Goal: Task Accomplishment & Management: Manage account settings

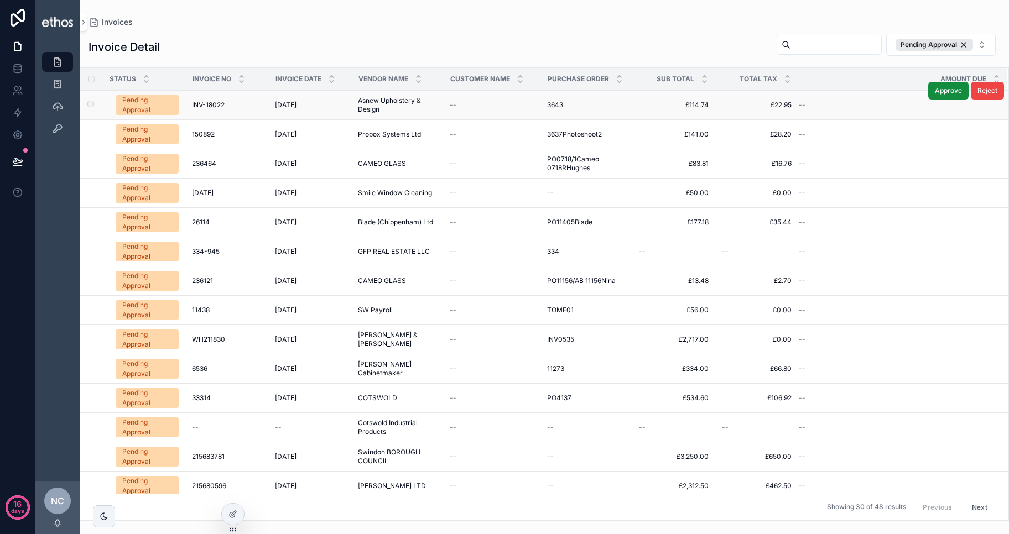
click at [200, 101] on span "INV-18022" at bounding box center [208, 105] width 33 height 9
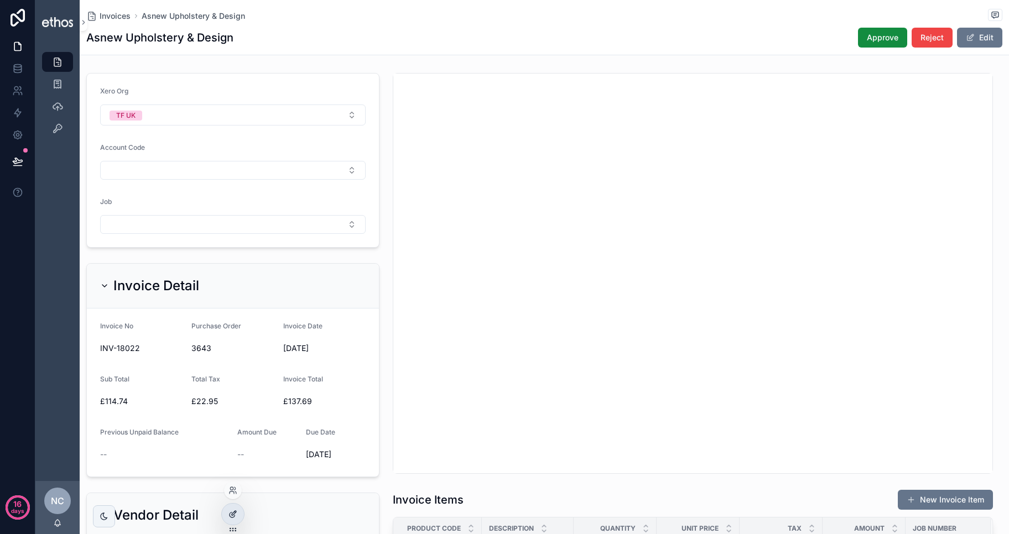
click at [229, 517] on icon at bounding box center [232, 514] width 9 height 9
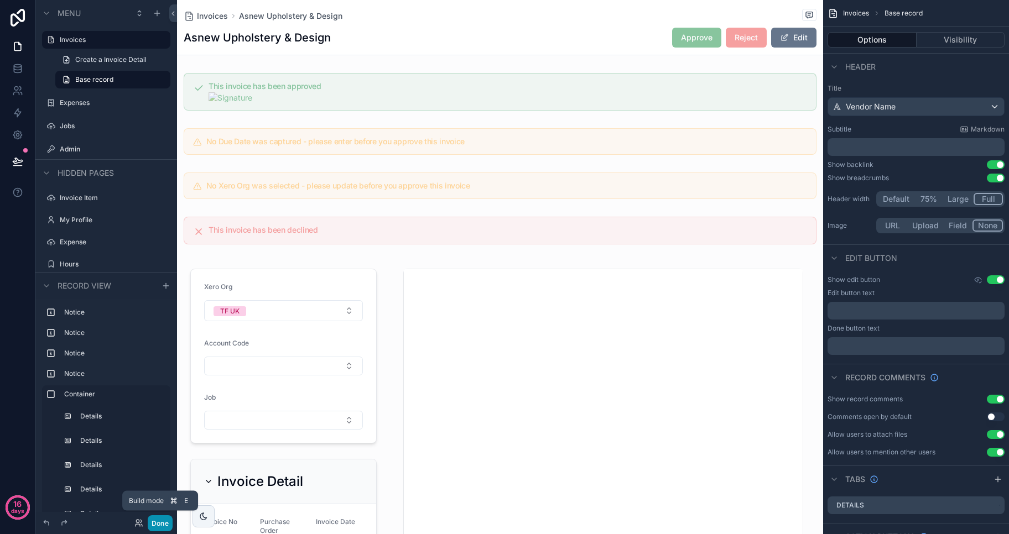
click at [164, 516] on button "Done" at bounding box center [160, 523] width 25 height 16
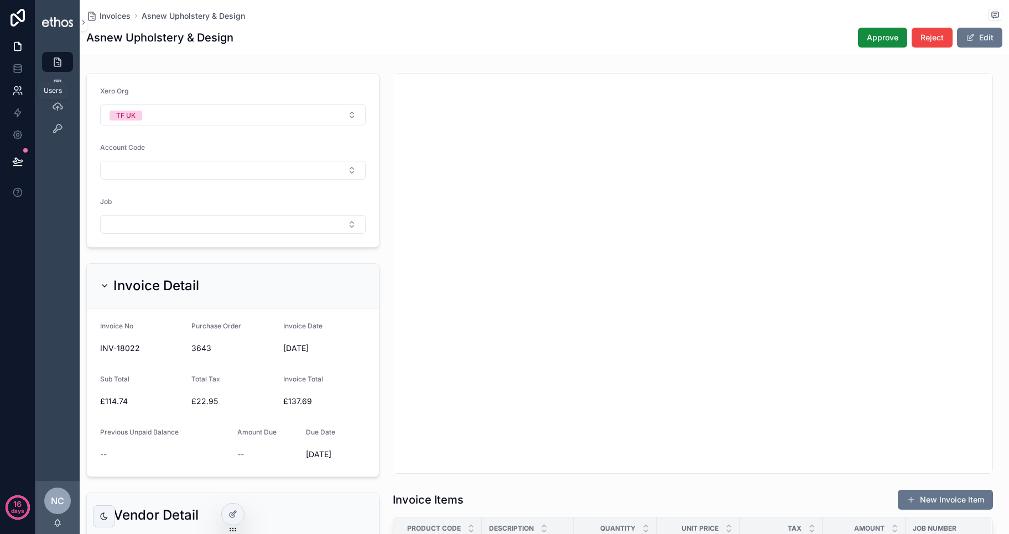
click at [18, 91] on icon at bounding box center [17, 90] width 11 height 11
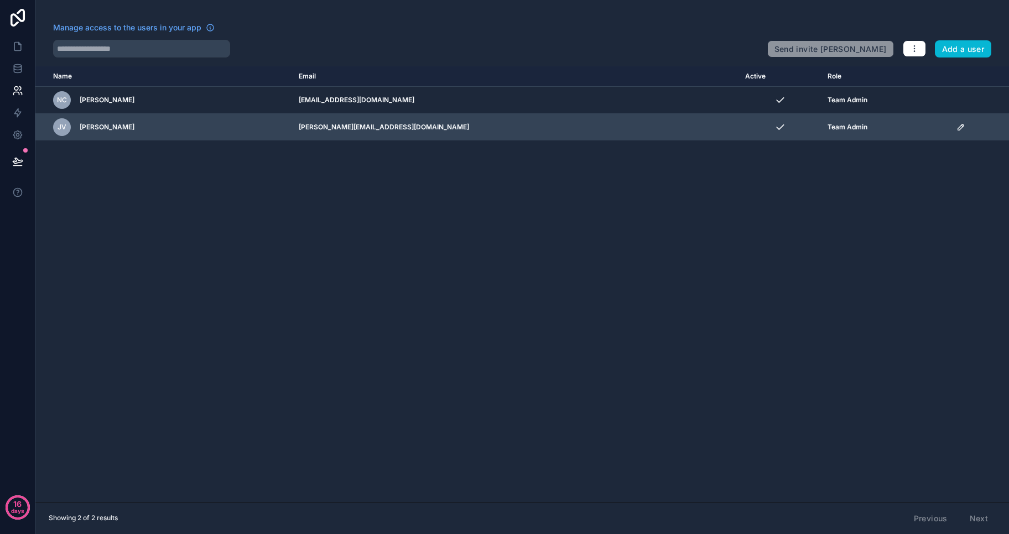
click at [949, 129] on td "scrollable content" at bounding box center [978, 127] width 59 height 27
click at [956, 129] on icon "scrollable content" at bounding box center [960, 127] width 9 height 9
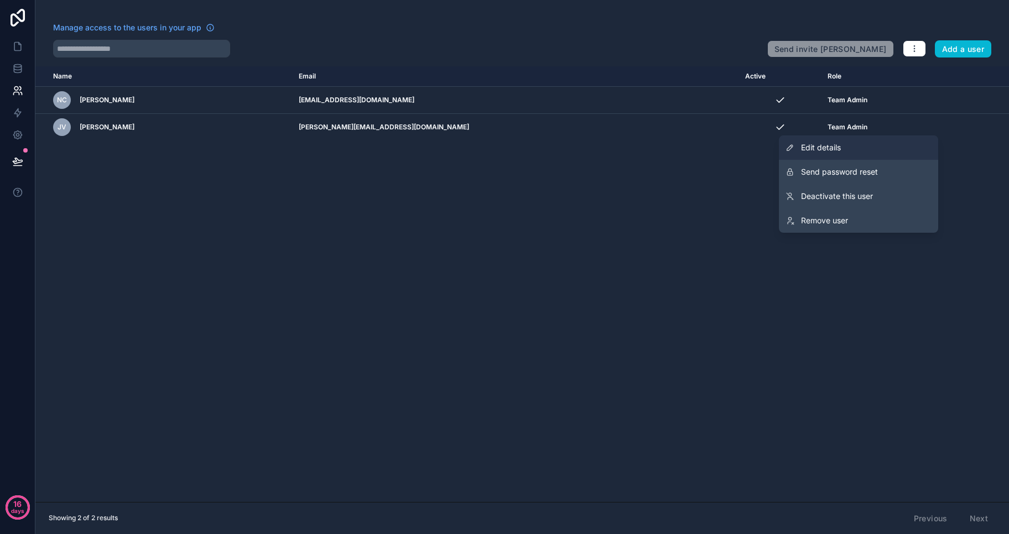
click at [829, 151] on span "Edit details" at bounding box center [821, 147] width 40 height 11
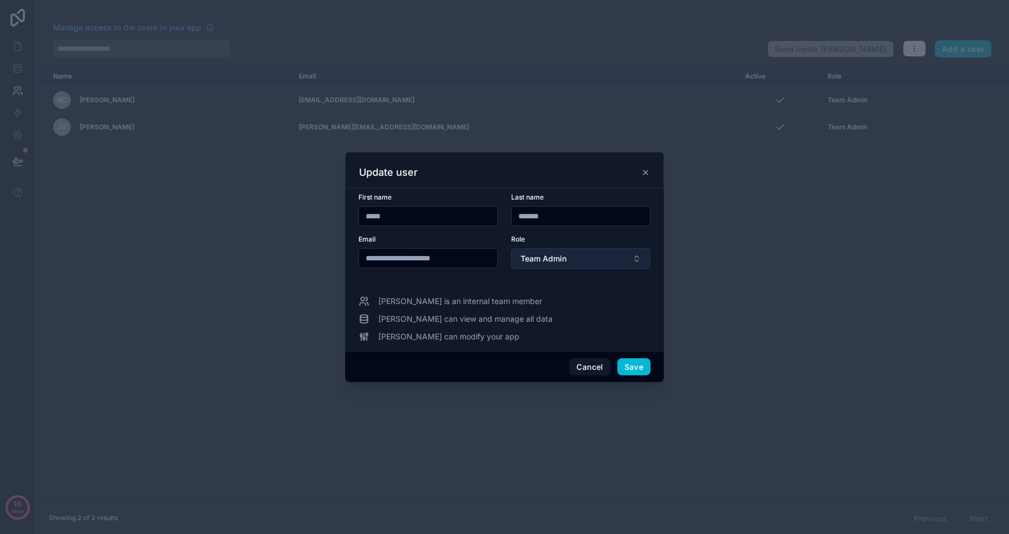
click at [560, 260] on span "Team Admin" at bounding box center [543, 258] width 46 height 11
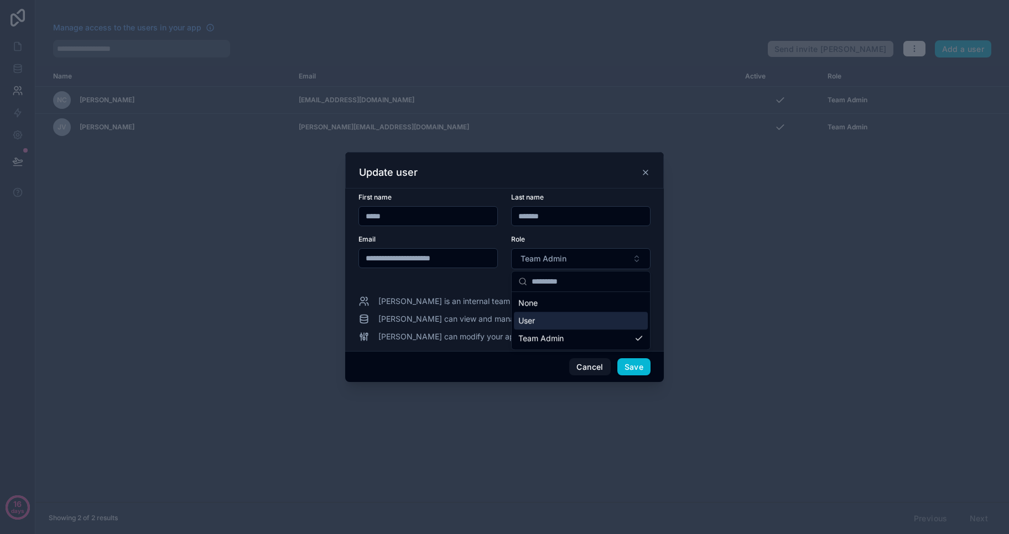
click at [550, 322] on div "User" at bounding box center [581, 321] width 134 height 18
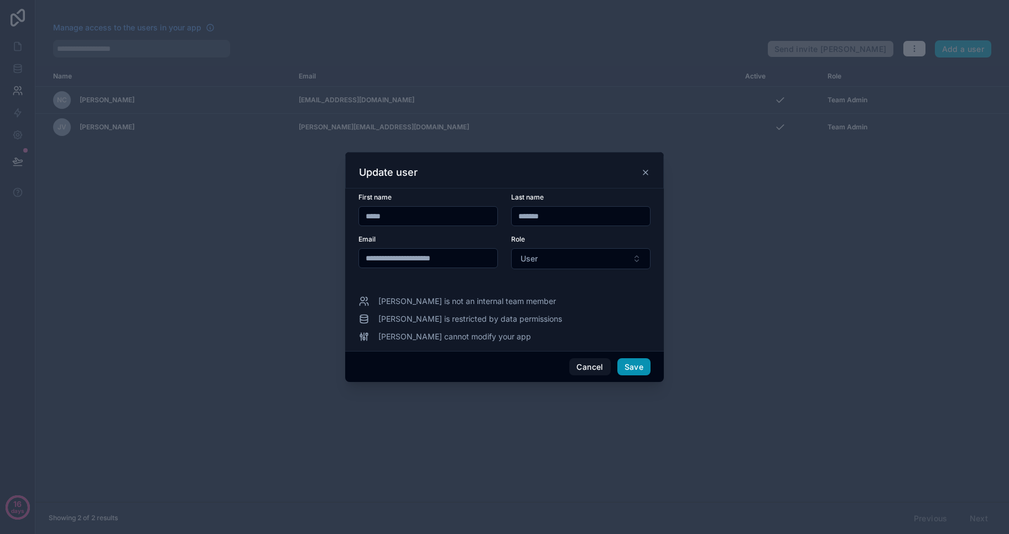
click at [636, 370] on button "Save" at bounding box center [633, 367] width 33 height 18
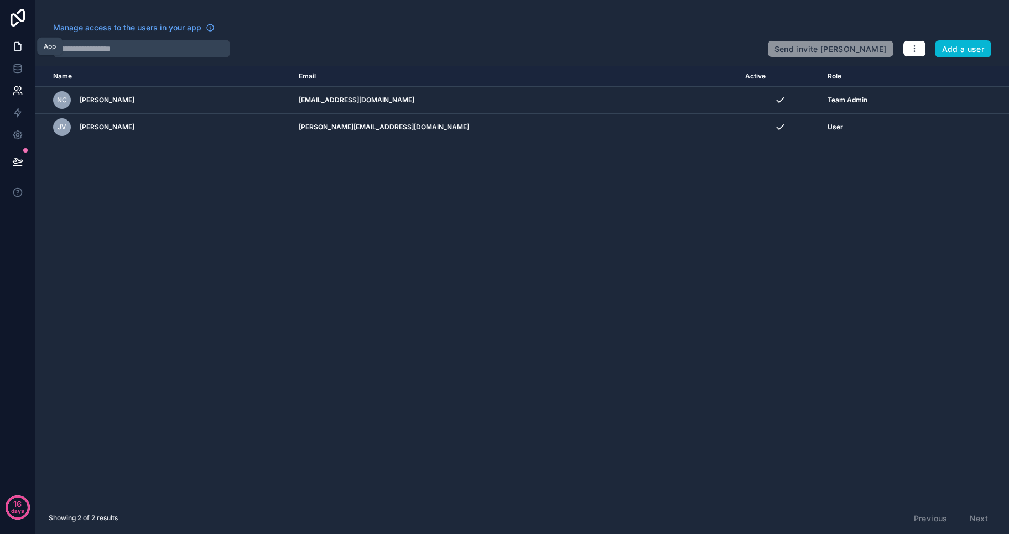
click at [19, 41] on icon at bounding box center [17, 46] width 11 height 11
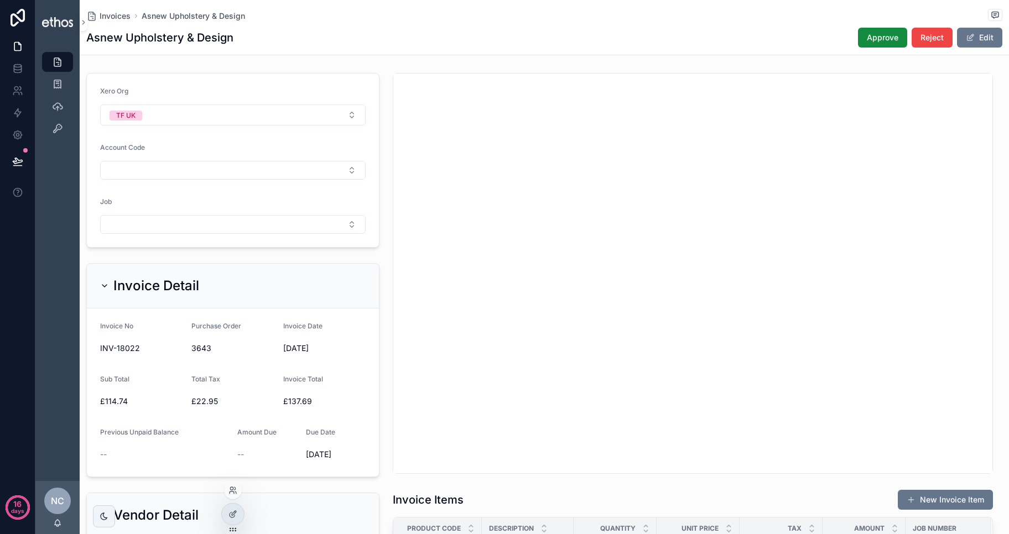
click at [232, 496] on div at bounding box center [233, 491] width 18 height 18
click at [234, 491] on icon at bounding box center [232, 490] width 9 height 9
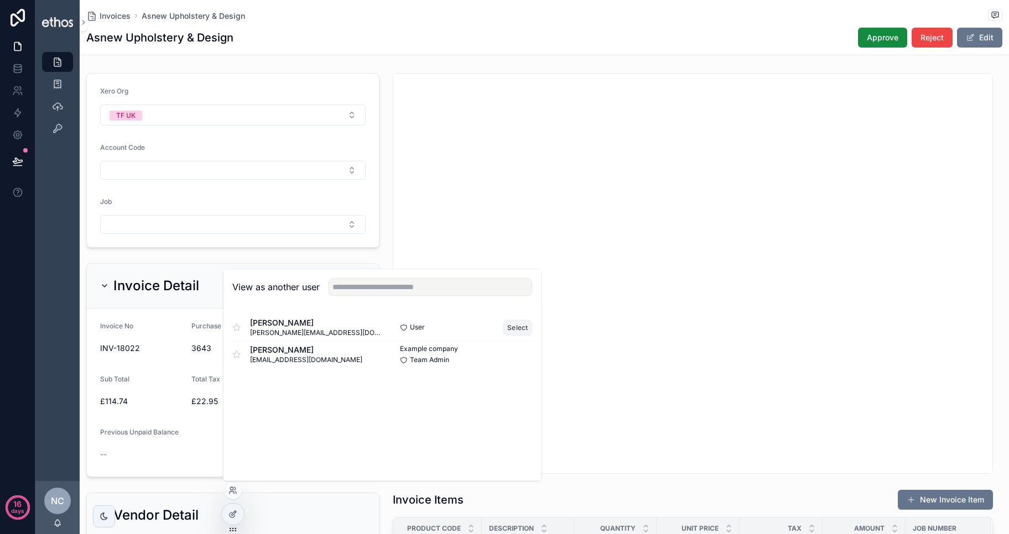
click at [520, 328] on button "Select" at bounding box center [517, 328] width 29 height 16
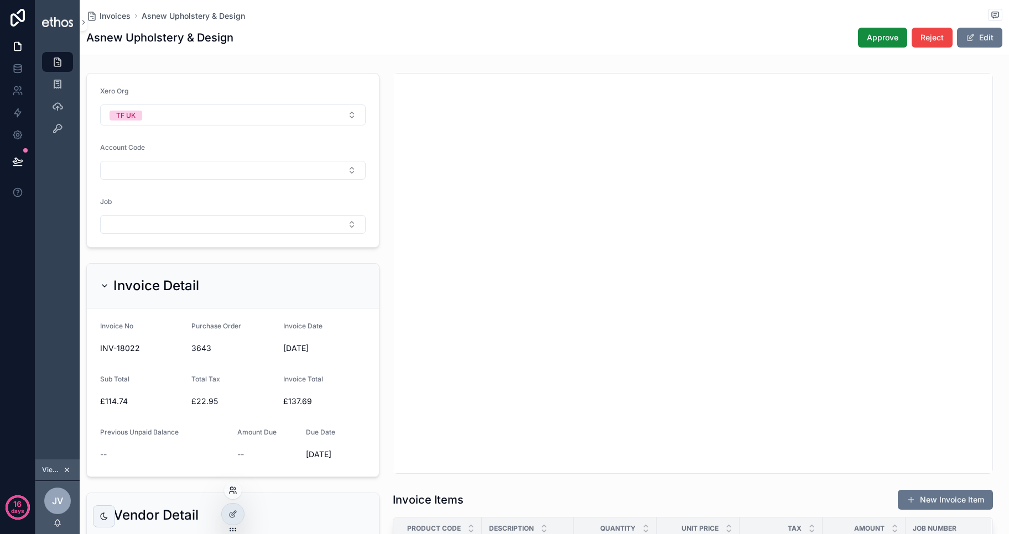
click at [236, 491] on icon at bounding box center [232, 490] width 9 height 9
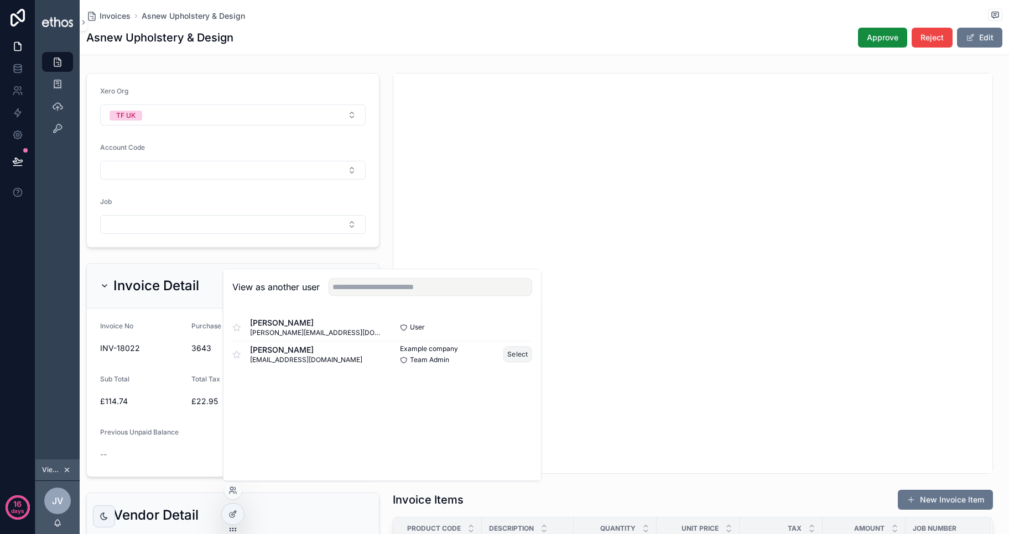
click at [517, 357] on button "Select" at bounding box center [517, 354] width 29 height 16
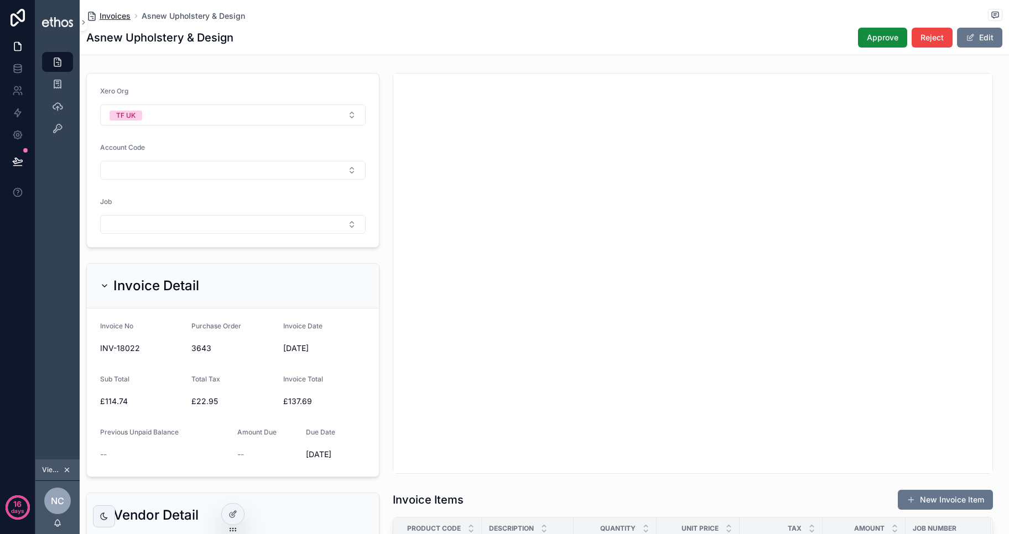
click at [113, 15] on span "Invoices" at bounding box center [115, 16] width 31 height 11
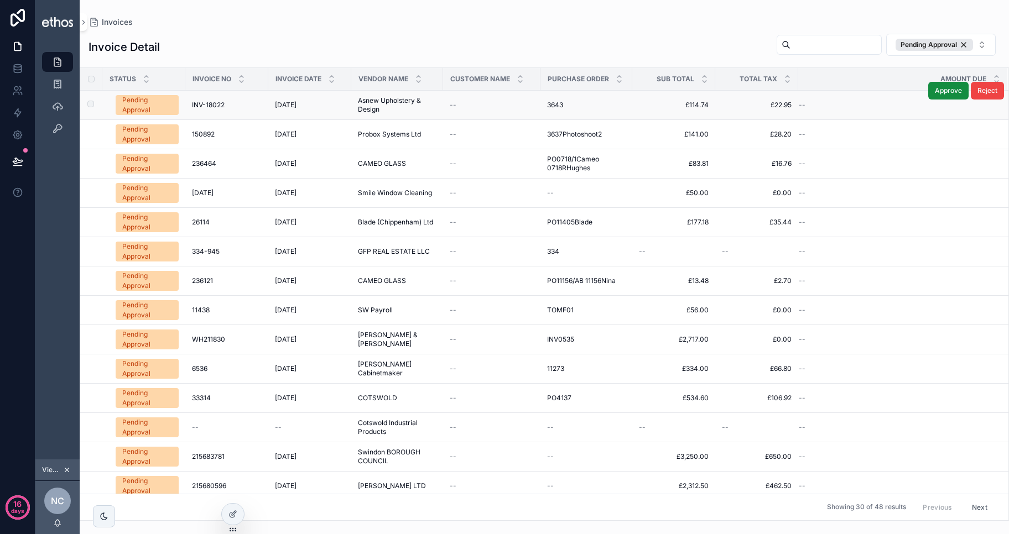
click at [212, 106] on span "INV-18022" at bounding box center [208, 105] width 33 height 9
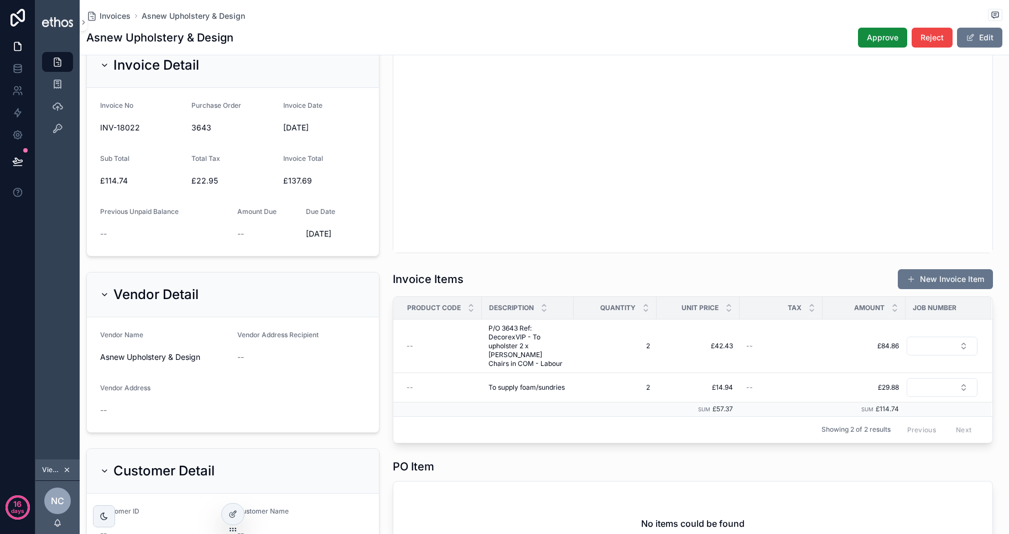
scroll to position [268, 0]
